Goal: Find specific page/section: Find specific page/section

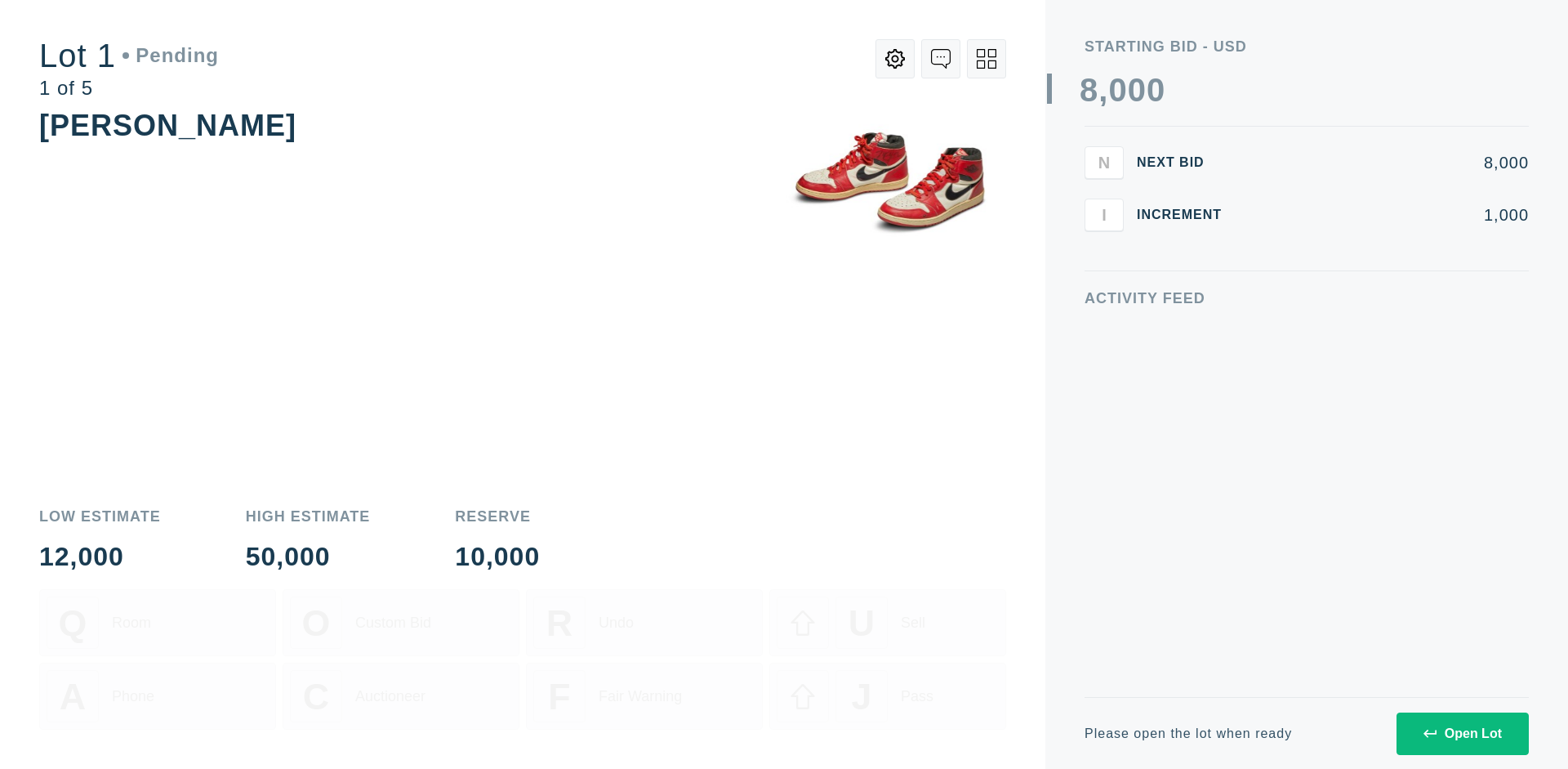
click at [1462, 733] on div "Open Lot" at bounding box center [1463, 734] width 78 height 15
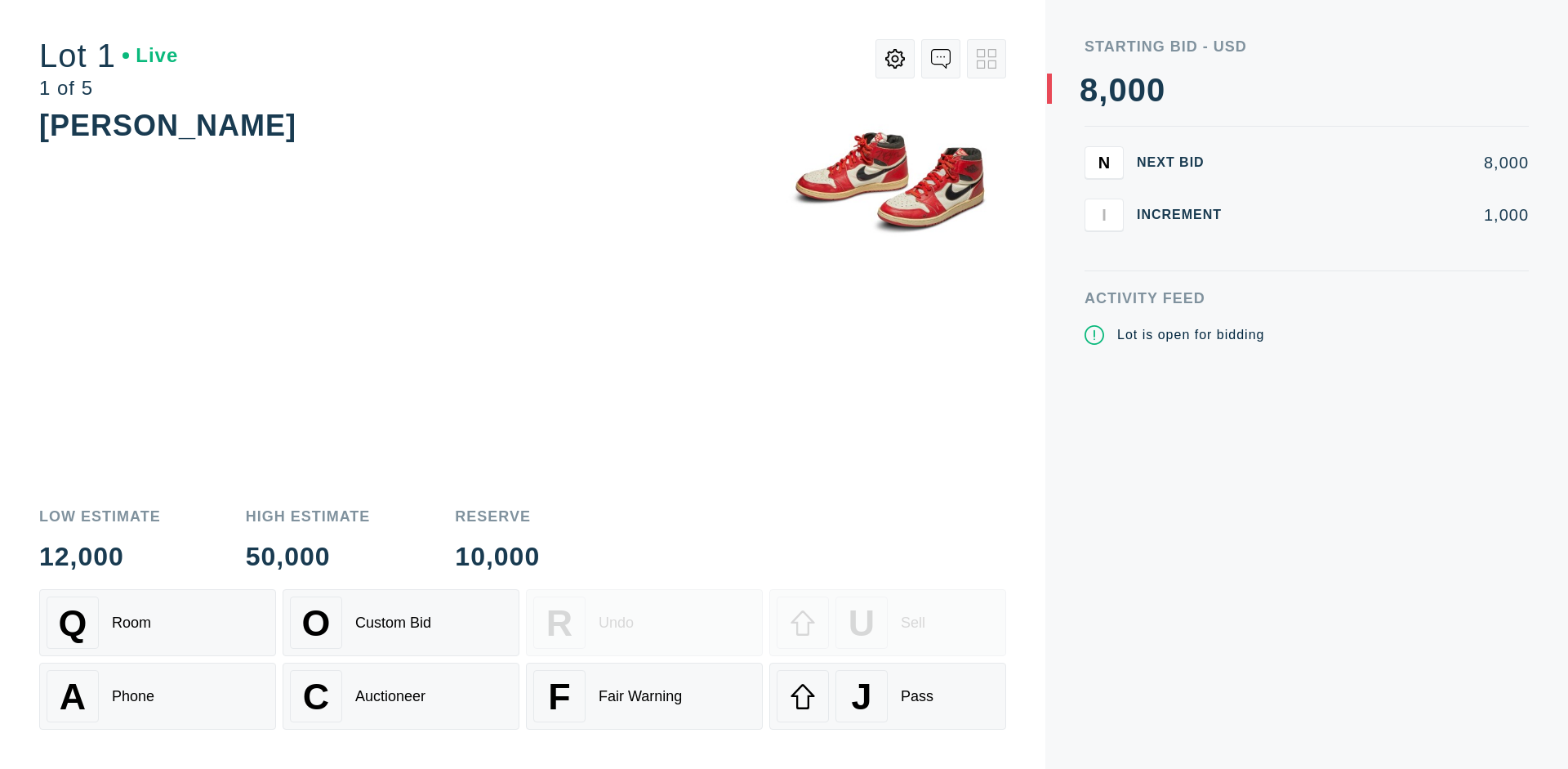
click at [158, 622] on div "Q Room" at bounding box center [158, 622] width 222 height 52
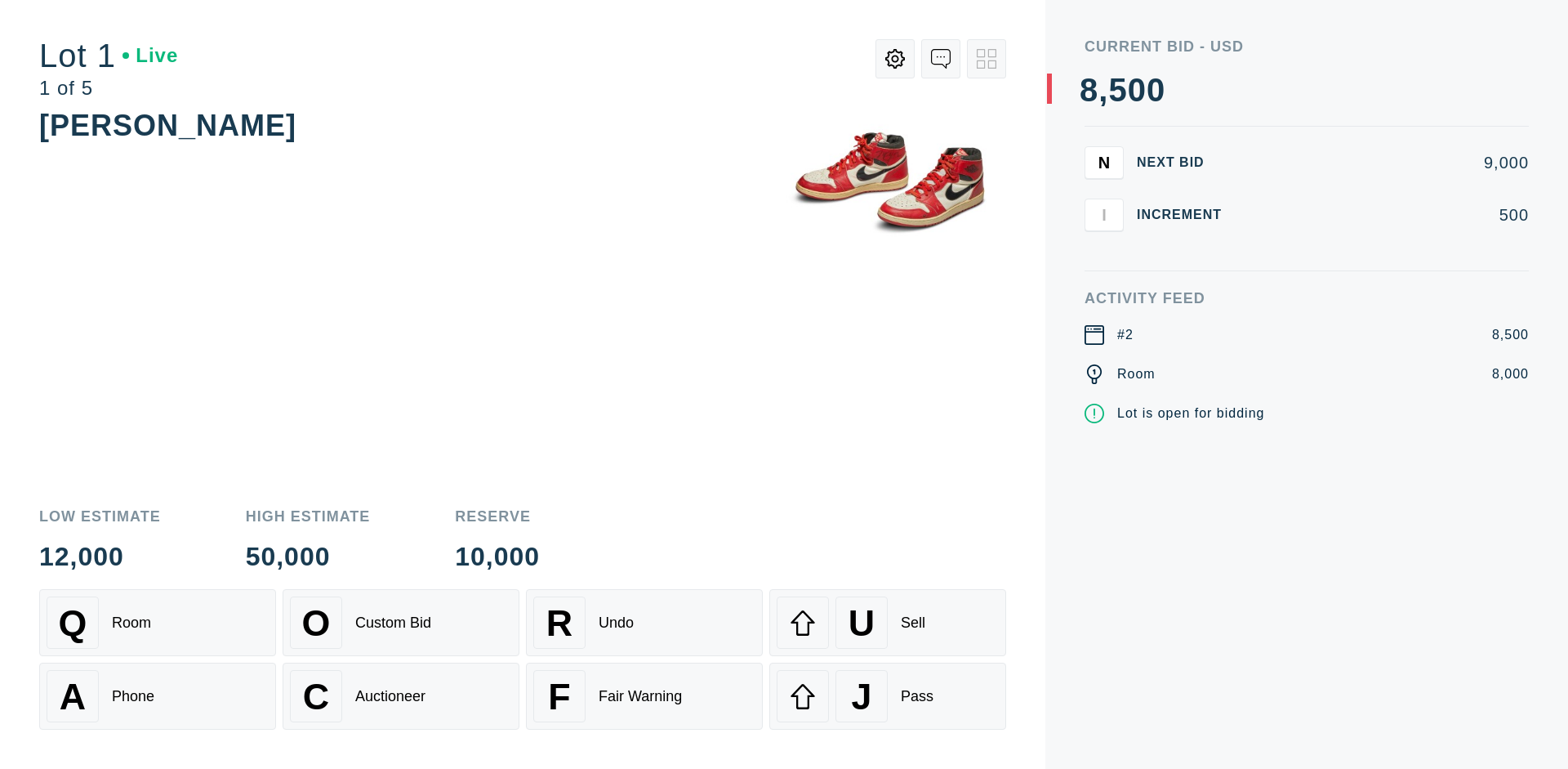
click at [158, 622] on div "Q Room" at bounding box center [158, 622] width 222 height 52
